Goal: Task Accomplishment & Management: Manage account settings

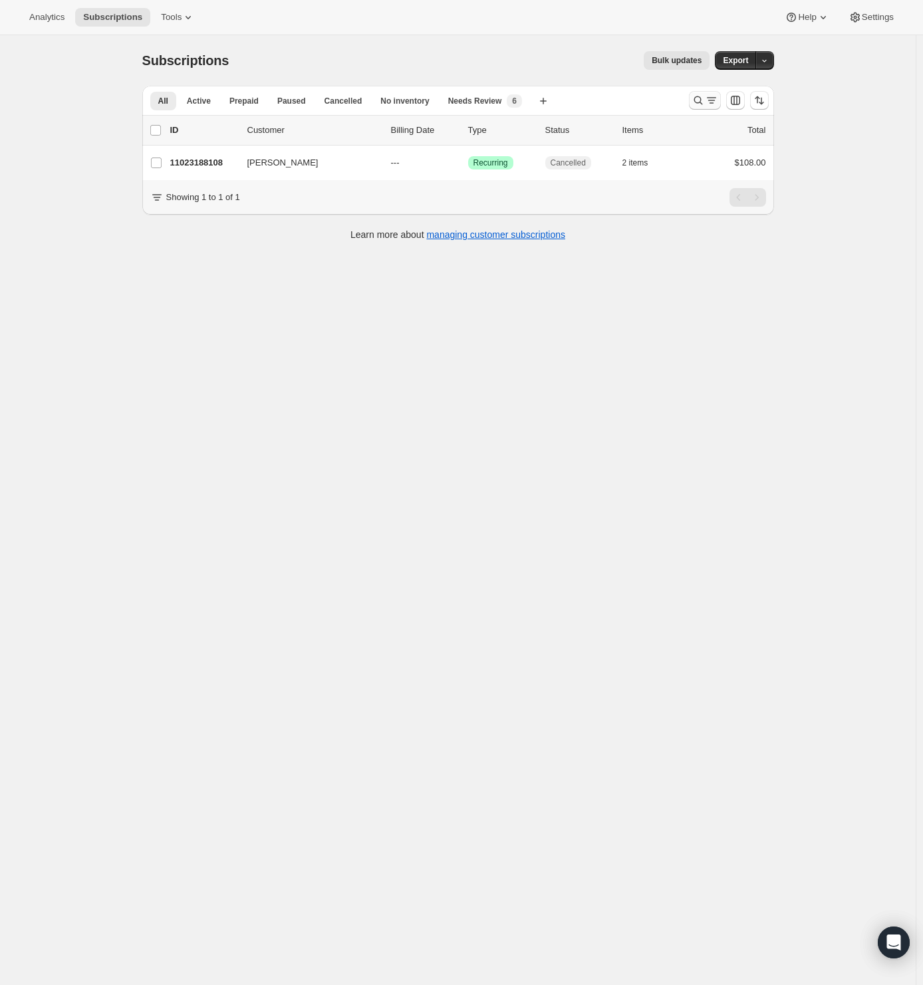
click at [712, 102] on icon "Search and filter results" at bounding box center [711, 100] width 13 height 13
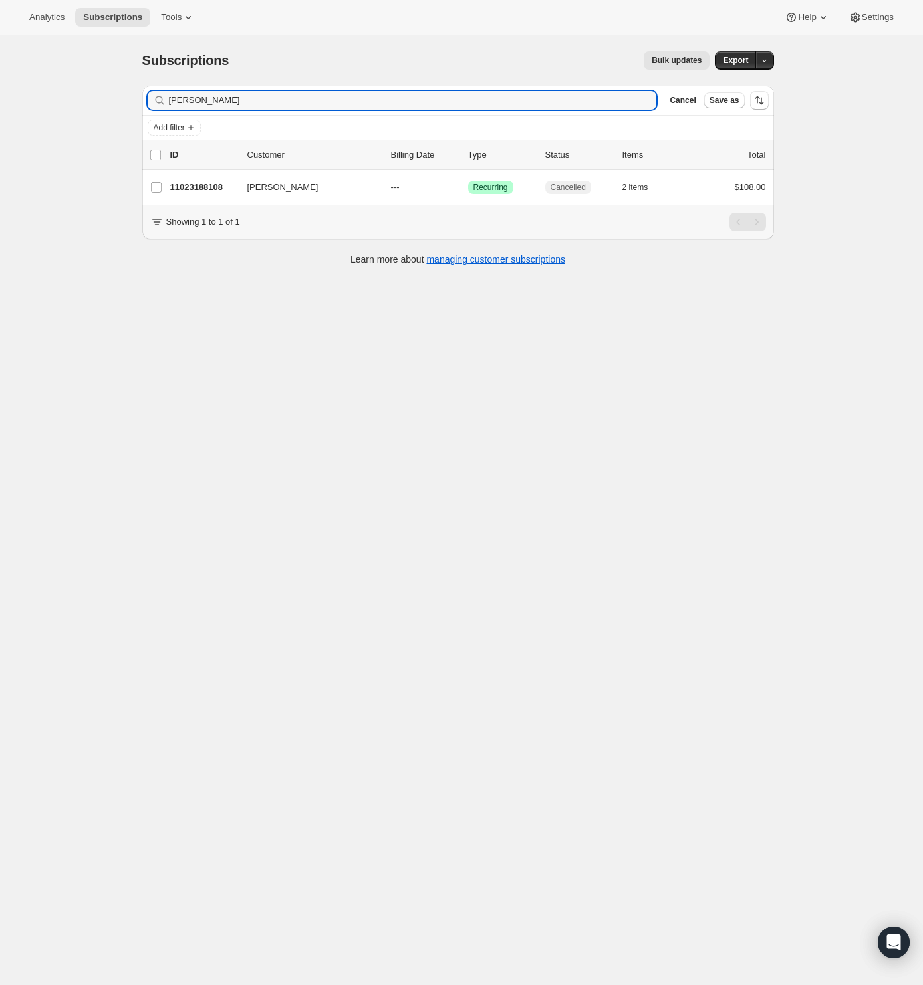
drag, startPoint x: 110, startPoint y: 99, endPoint x: 25, endPoint y: 99, distance: 85.1
click at [55, 99] on div "Subscriptions. This page is ready Subscriptions Bulk updates More actions Bulk …" at bounding box center [458, 527] width 916 height 985
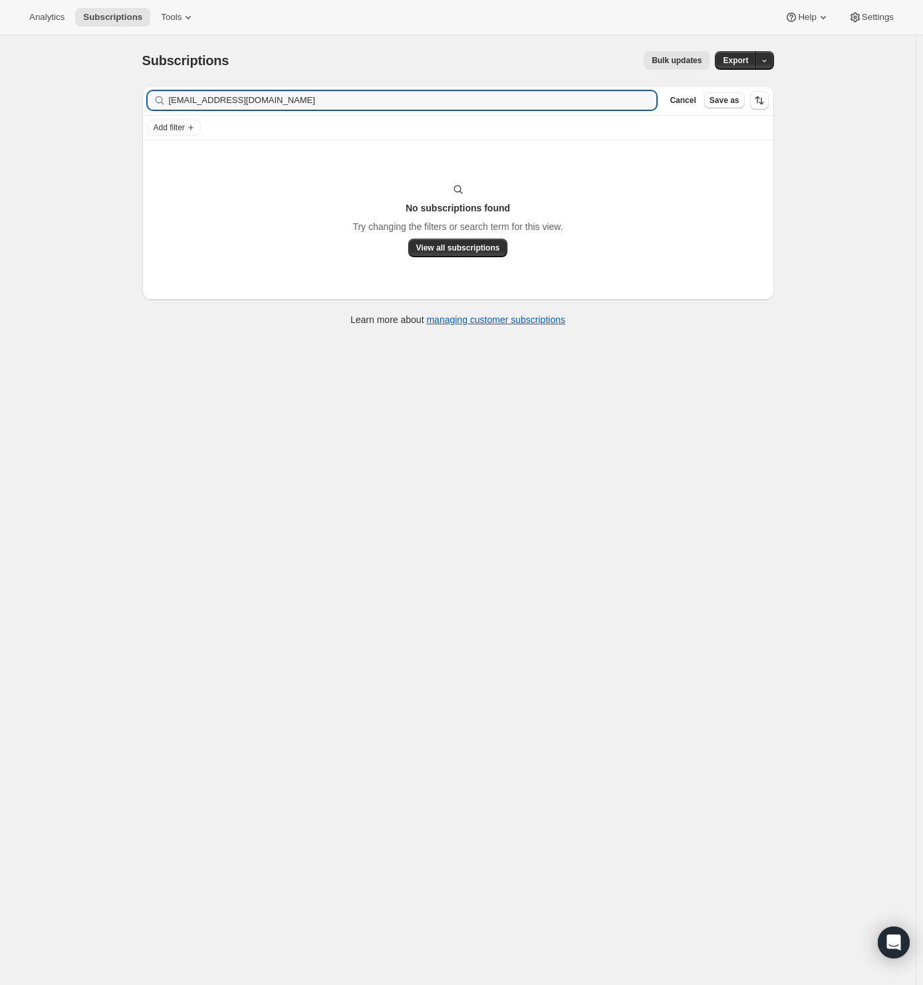
type input "[EMAIL_ADDRESS][DOMAIN_NAME]"
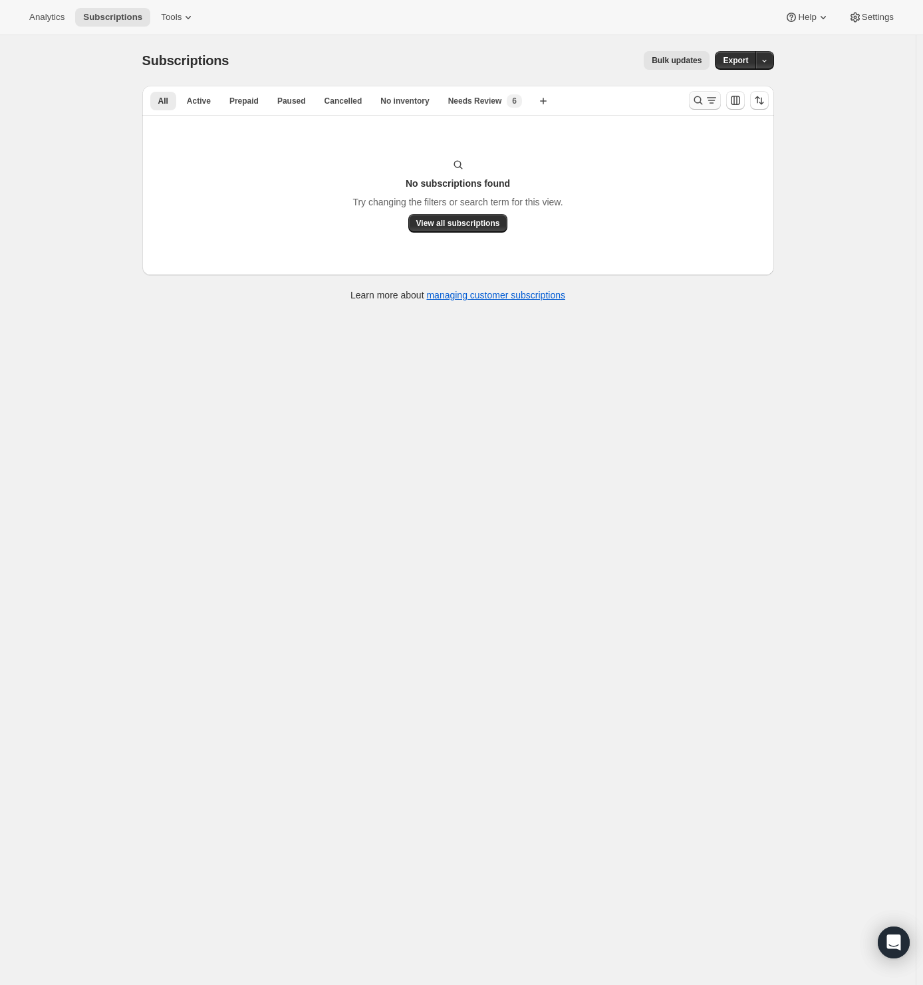
click at [705, 104] on icon "Search and filter results" at bounding box center [697, 100] width 13 height 13
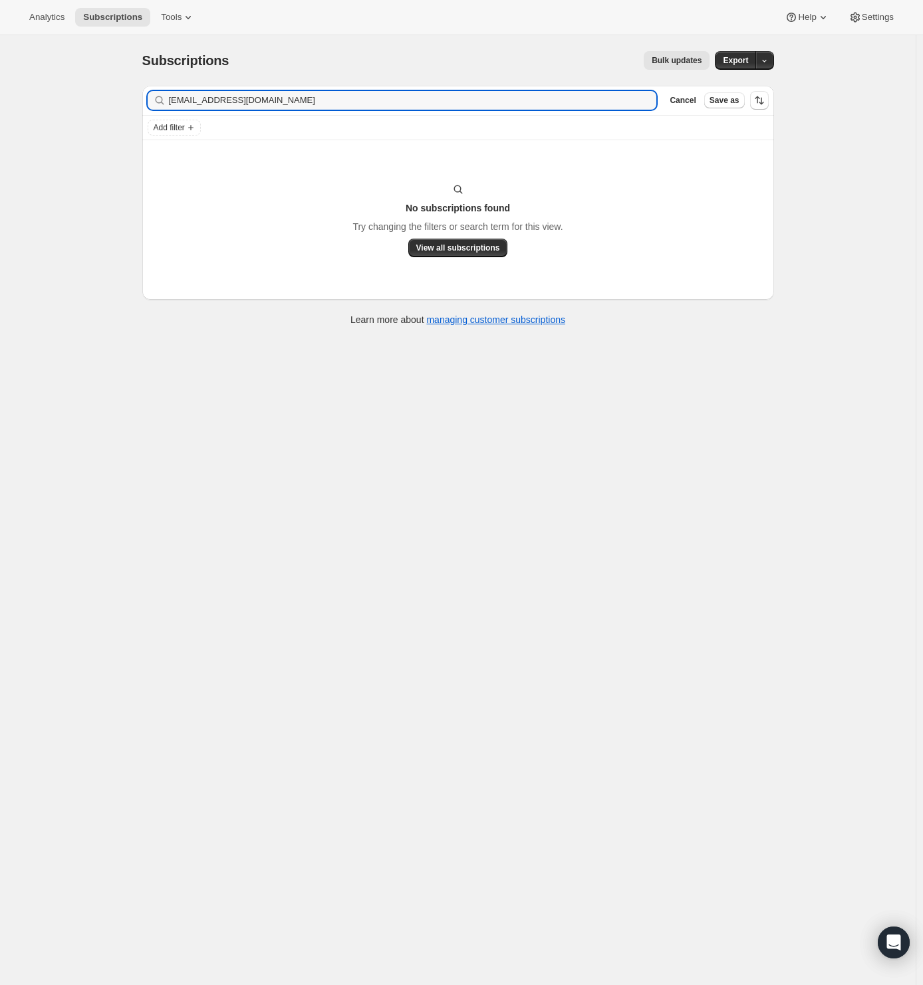
drag, startPoint x: 298, startPoint y: 96, endPoint x: 2, endPoint y: 92, distance: 295.9
click at [69, 93] on div "Subscriptions. This page is ready Subscriptions Bulk updates More actions Bulk …" at bounding box center [458, 527] width 916 height 985
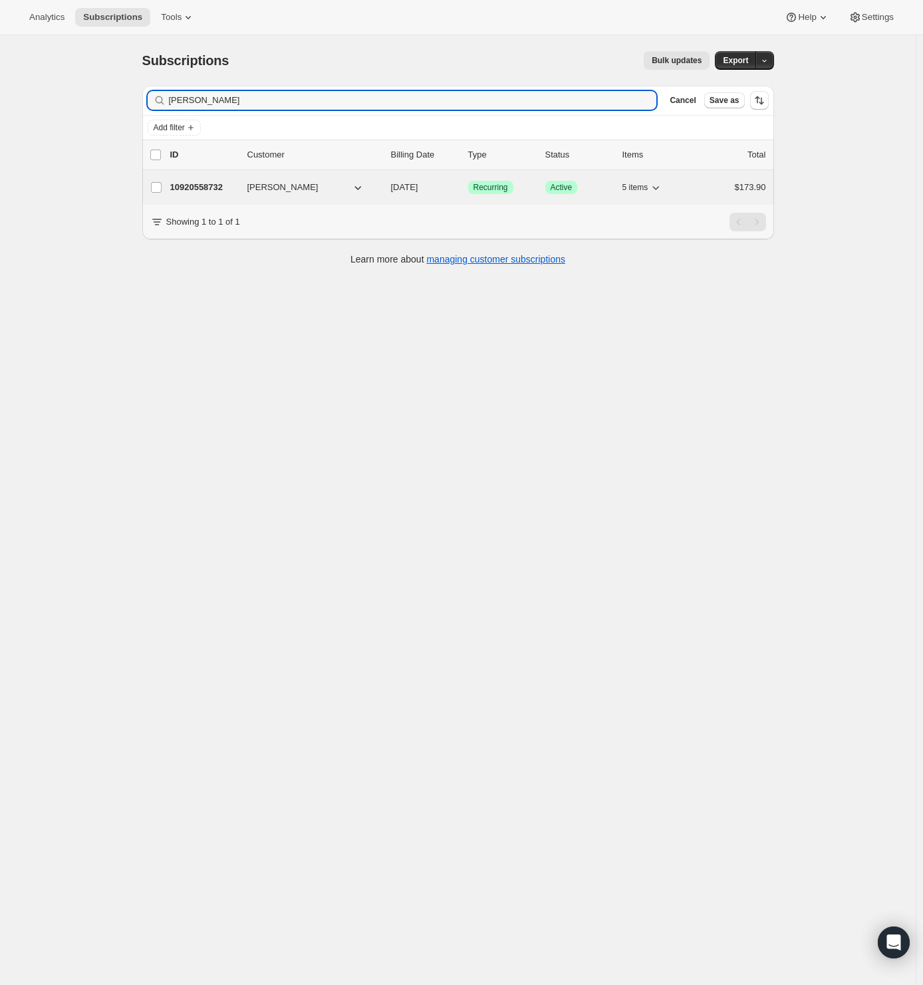
type input "[PERSON_NAME]"
click at [204, 193] on div "10920558732 [PERSON_NAME] [DATE] Success Recurring Success Active 5 items $173.…" at bounding box center [468, 187] width 596 height 19
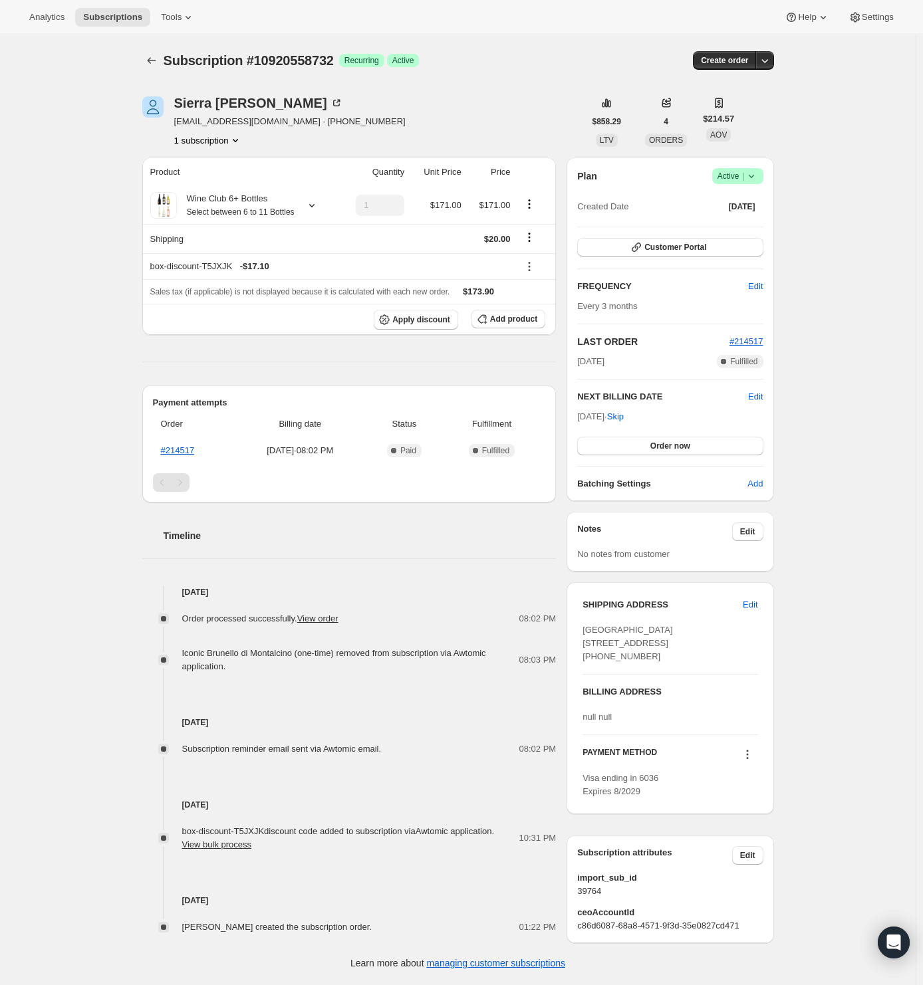
click at [762, 176] on span "Success Active |" at bounding box center [737, 176] width 51 height 16
click at [747, 225] on span "Cancel subscription" at bounding box center [735, 224] width 75 height 10
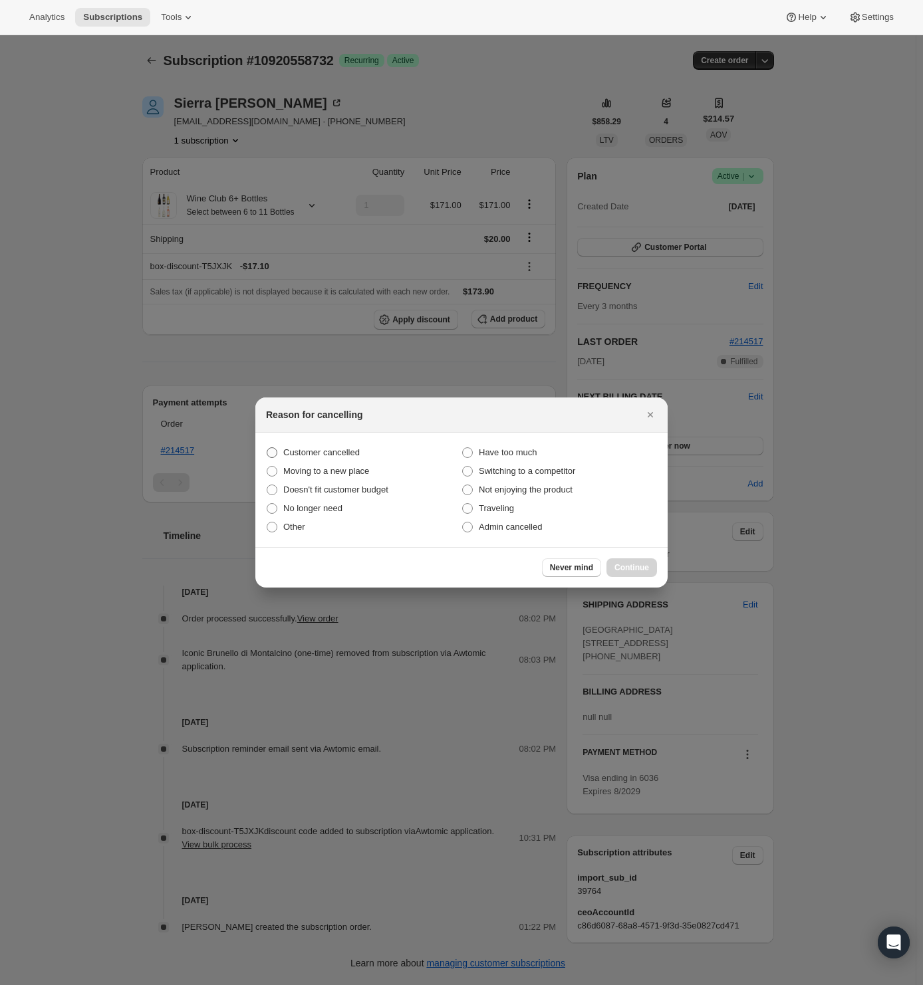
drag, startPoint x: 314, startPoint y: 450, endPoint x: 325, endPoint y: 461, distance: 15.5
click at [314, 450] on span "Customer cancelled" at bounding box center [321, 452] width 76 height 10
click at [267, 448] on input "Customer cancelled" at bounding box center [267, 447] width 1 height 1
radio input "true"
click at [619, 571] on span "Continue" at bounding box center [631, 568] width 35 height 11
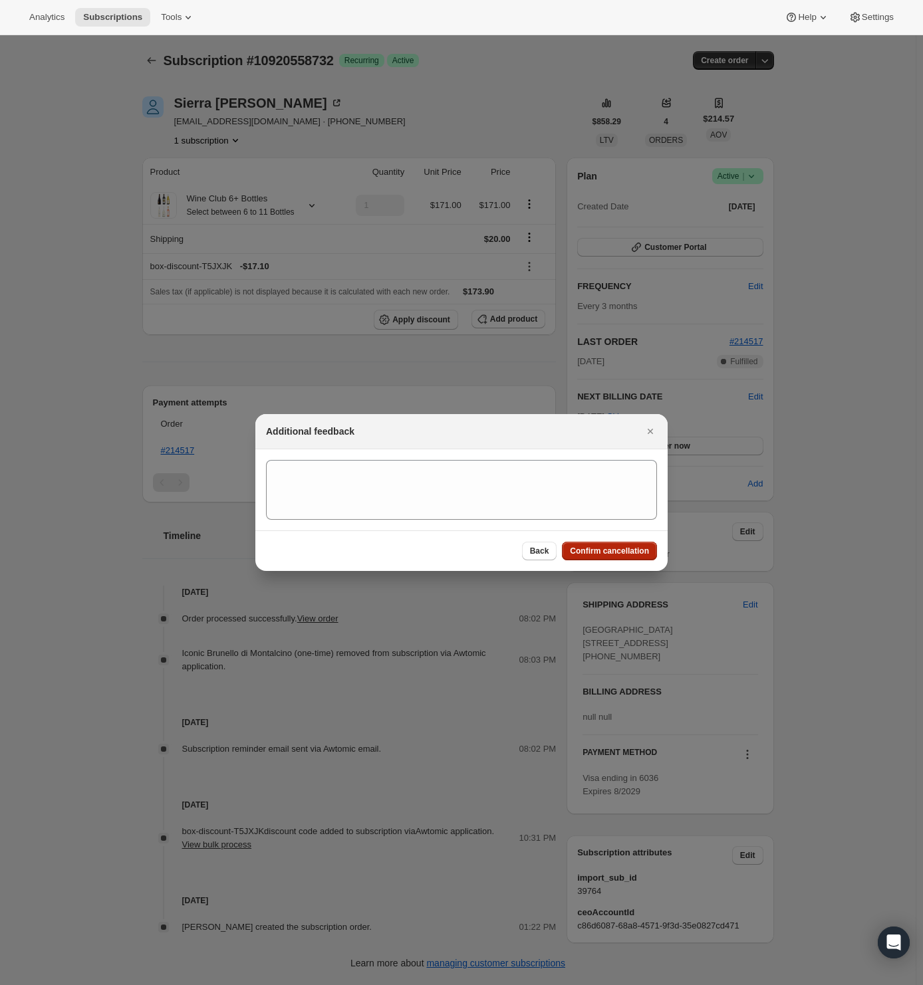
click at [631, 555] on span "Confirm cancellation" at bounding box center [609, 551] width 79 height 11
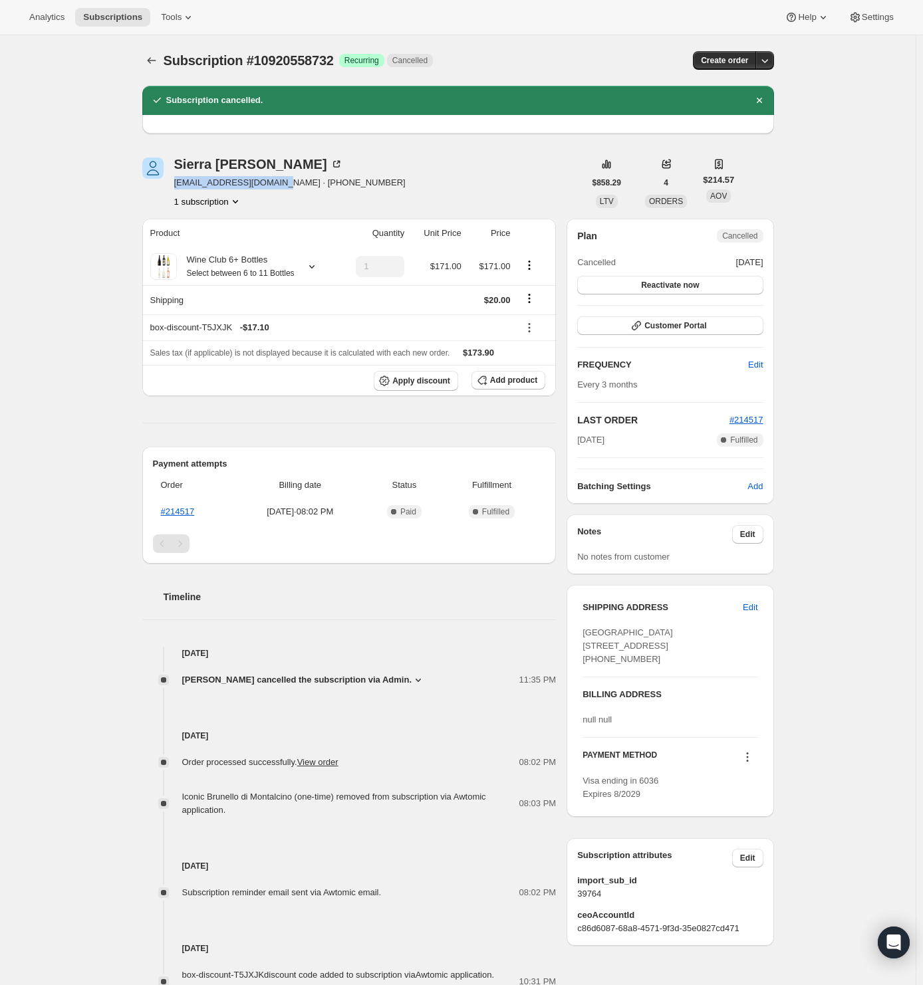
drag, startPoint x: 174, startPoint y: 187, endPoint x: 285, endPoint y: 189, distance: 110.4
click at [285, 189] on div "Sierra Clark [EMAIL_ADDRESS][DOMAIN_NAME] · [PHONE_NUMBER] 1 subscription" at bounding box center [363, 183] width 442 height 51
copy span "[EMAIL_ADDRESS][DOMAIN_NAME]"
